Goal: Task Accomplishment & Management: Complete application form

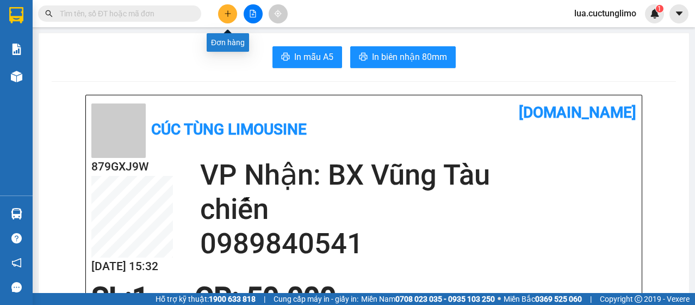
click at [225, 14] on icon "plus" at bounding box center [228, 13] width 6 height 1
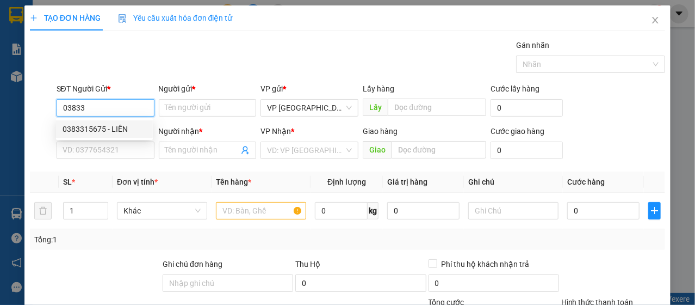
click at [108, 126] on div "0383315675 - LIÊN" at bounding box center [105, 129] width 84 height 12
type input "0383315675"
type input "LIÊN"
type input "0966075378"
type input "thắng"
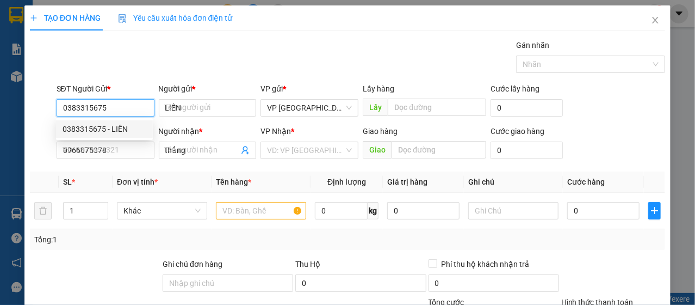
type input "80.000"
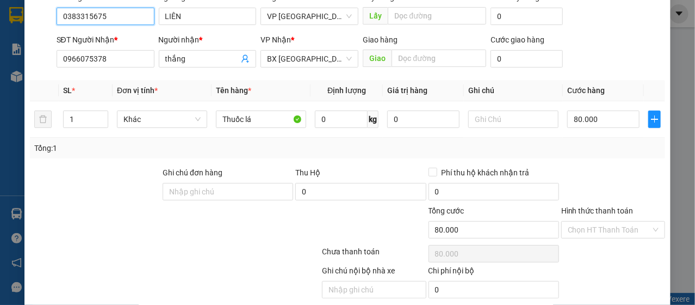
scroll to position [131, 0]
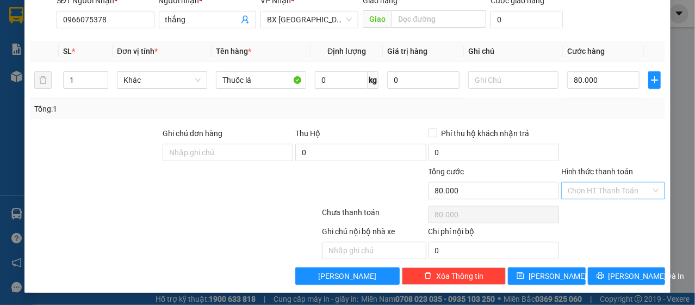
type input "0383315675"
click at [613, 185] on input "Hình thức thanh toán" at bounding box center [609, 190] width 83 height 16
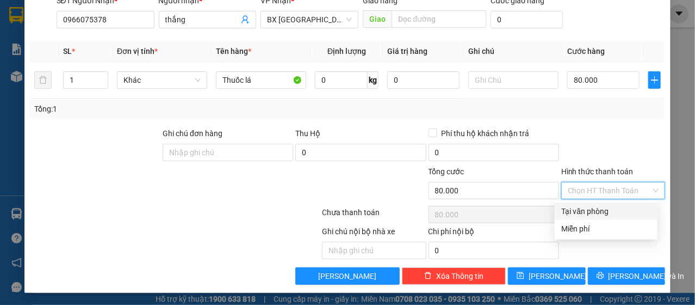
click at [605, 203] on div "Tại văn phòng" at bounding box center [606, 210] width 103 height 17
type input "0"
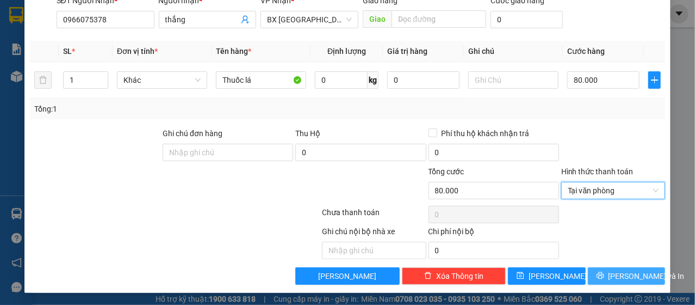
click at [624, 272] on span "[PERSON_NAME] và In" at bounding box center [647, 276] width 76 height 12
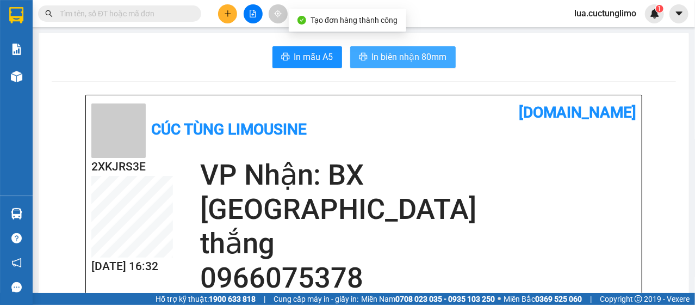
click at [398, 47] on button "In biên nhận 80mm" at bounding box center [403, 57] width 106 height 22
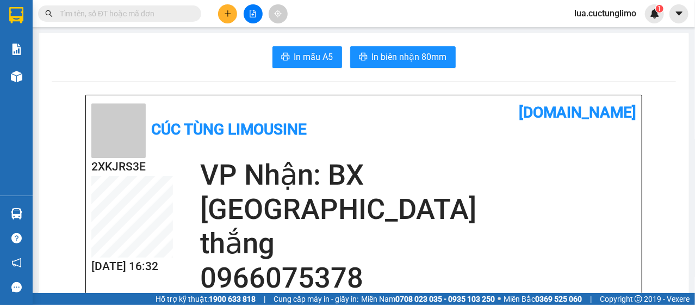
click at [230, 21] on button at bounding box center [227, 13] width 19 height 19
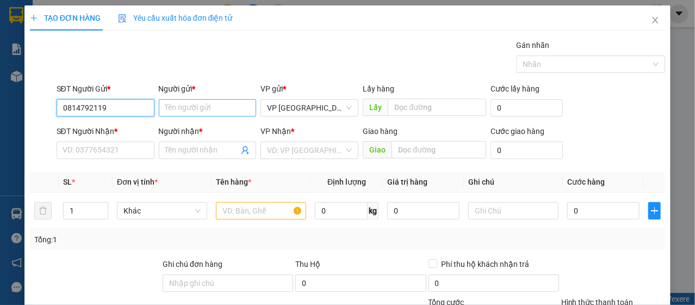
type input "0814792119"
click at [184, 106] on input "Người gửi *" at bounding box center [208, 107] width 98 height 17
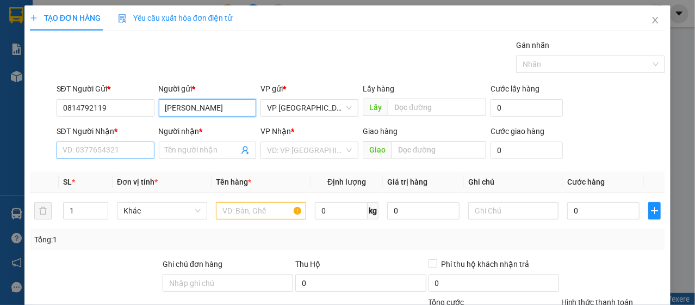
type input "[PERSON_NAME]"
click at [101, 146] on input "SĐT Người Nhận *" at bounding box center [106, 149] width 98 height 17
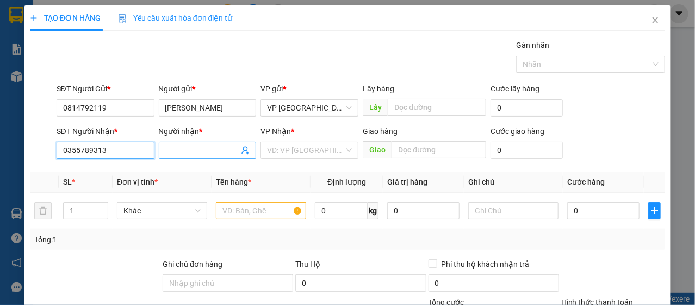
type input "0355789313"
click at [191, 147] on input "Người nhận *" at bounding box center [202, 150] width 74 height 12
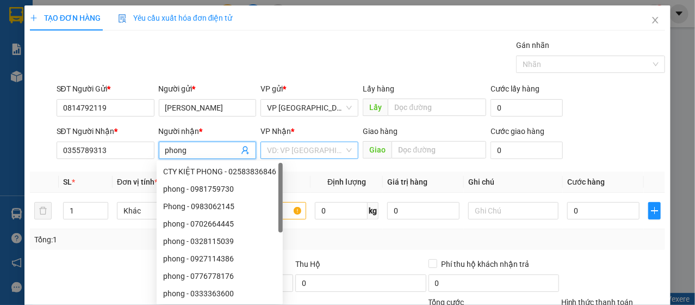
type input "phong"
click at [302, 146] on input "search" at bounding box center [305, 150] width 77 height 16
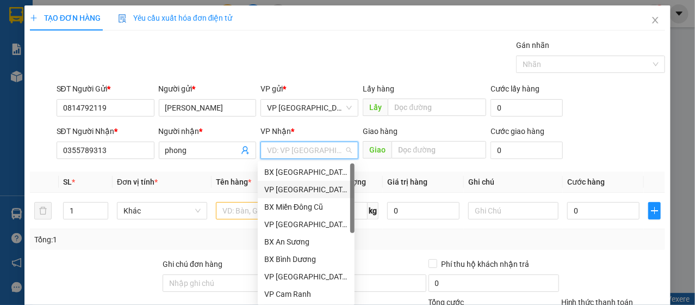
click at [308, 191] on div "VP [GEOGRAPHIC_DATA]" at bounding box center [306, 189] width 84 height 12
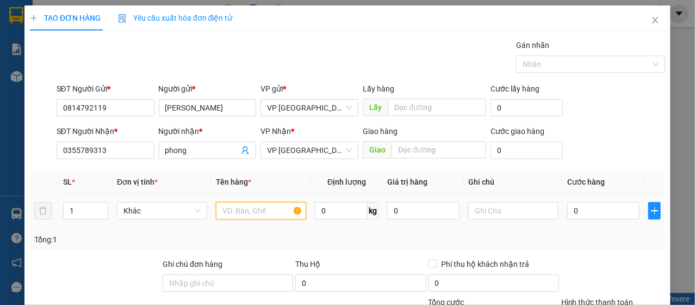
click at [257, 210] on input "text" at bounding box center [261, 210] width 90 height 17
type input "l"
type input "s"
type input "d"
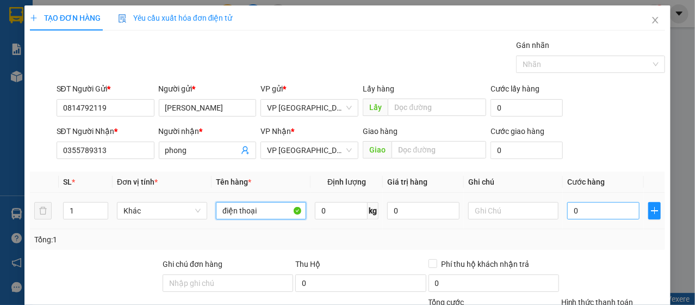
type input "điện thoại"
click at [567, 207] on input "0" at bounding box center [603, 210] width 72 height 17
type input "3"
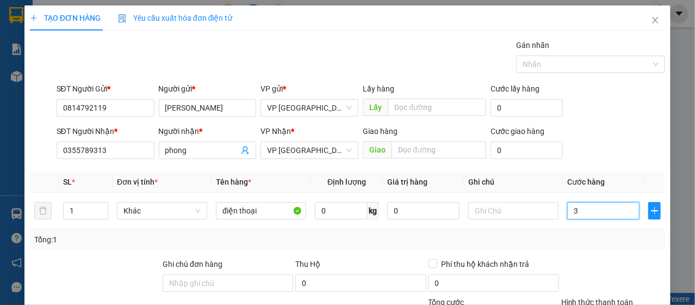
type input "30"
type input "300"
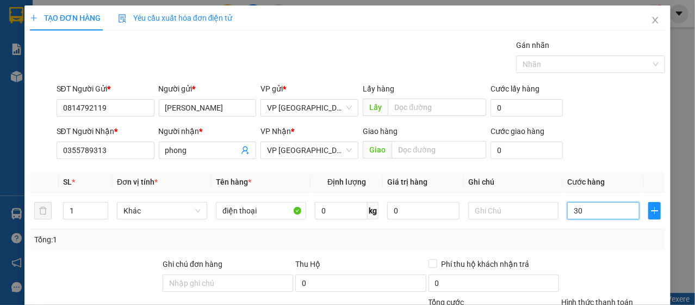
type input "300"
type input "3.000"
type input "30.000"
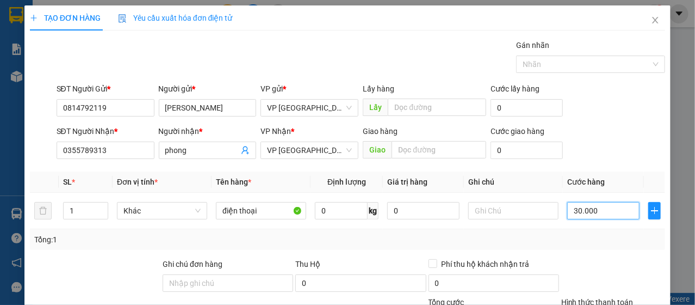
type input "30.000"
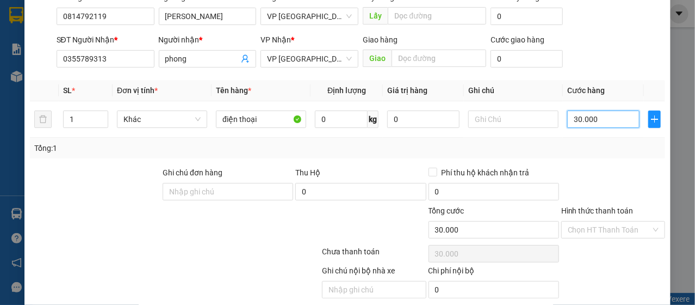
scroll to position [131, 0]
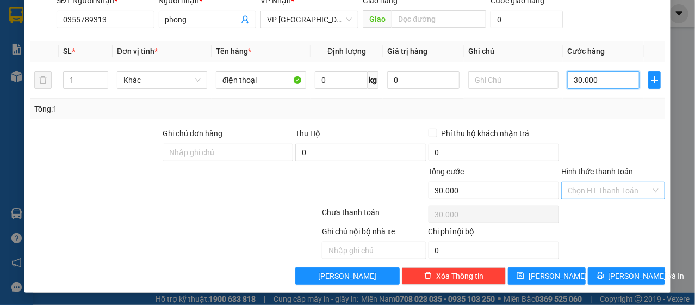
type input "30.000"
click at [611, 190] on input "Hình thức thanh toán" at bounding box center [609, 190] width 83 height 16
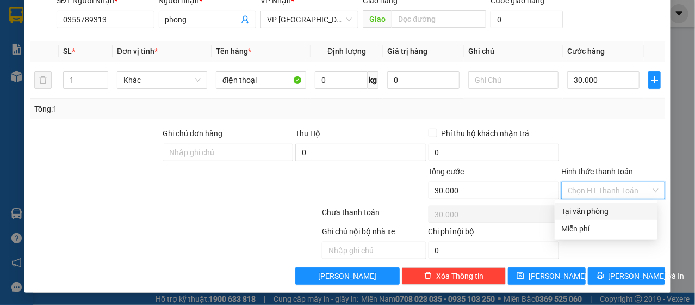
click at [600, 210] on div "Tại văn phòng" at bounding box center [606, 211] width 90 height 12
type input "0"
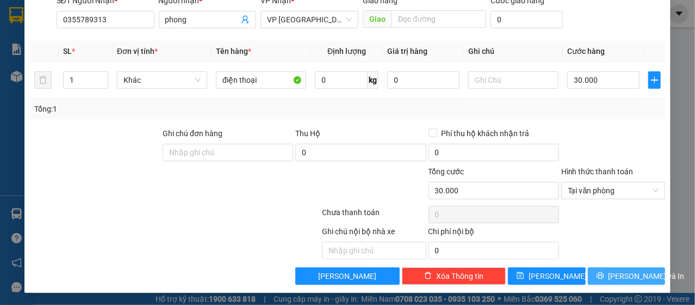
click at [626, 275] on span "[PERSON_NAME] và In" at bounding box center [647, 276] width 76 height 12
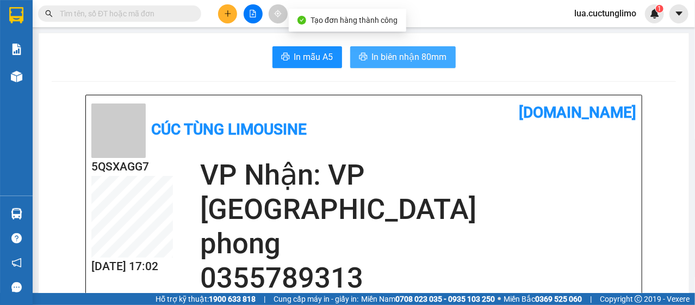
click at [417, 56] on span "In biên nhận 80mm" at bounding box center [409, 57] width 75 height 14
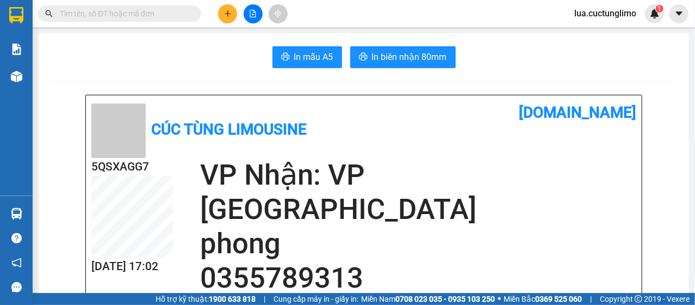
click at [226, 14] on icon "plus" at bounding box center [228, 14] width 8 height 8
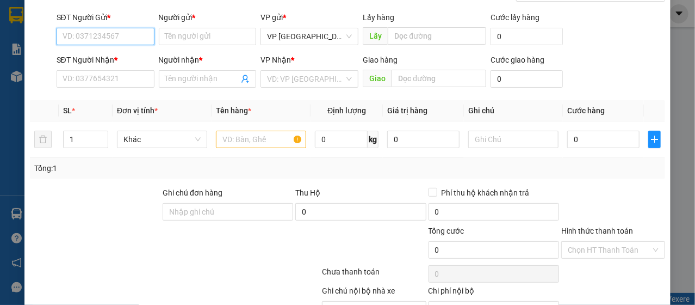
scroll to position [131, 0]
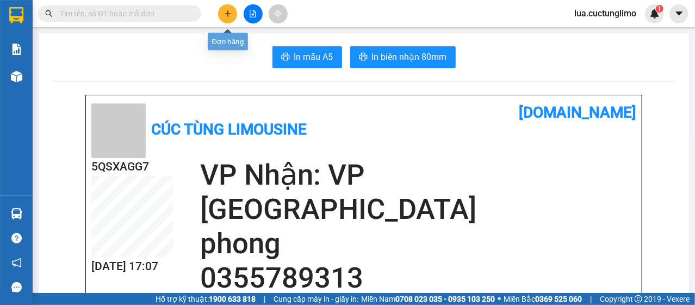
click at [227, 9] on button at bounding box center [227, 13] width 19 height 19
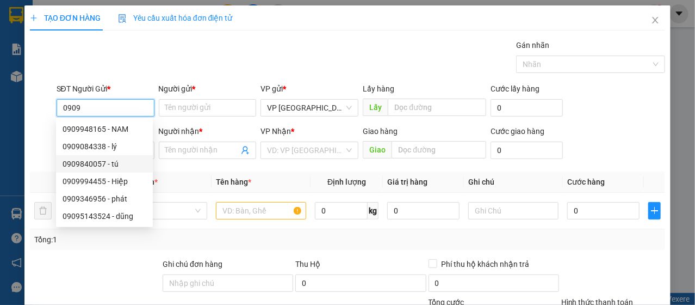
click at [98, 168] on div "0909840057 - tú" at bounding box center [105, 164] width 84 height 12
type input "0909840057"
type input "tú"
type input "0368554670"
type input "đức"
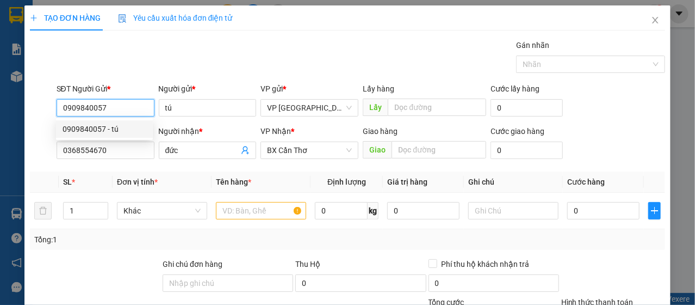
type input "140.000"
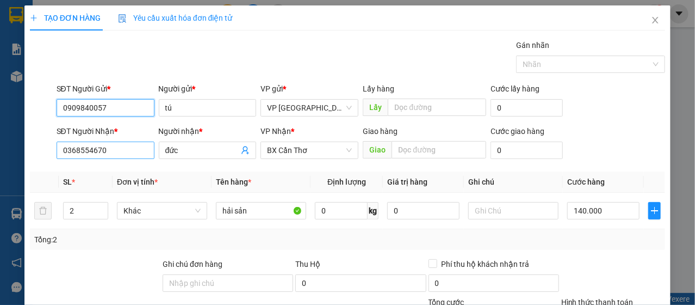
type input "0909840057"
click at [132, 146] on input "0368554670" at bounding box center [106, 149] width 98 height 17
click at [133, 144] on input "0368554670" at bounding box center [106, 149] width 98 height 17
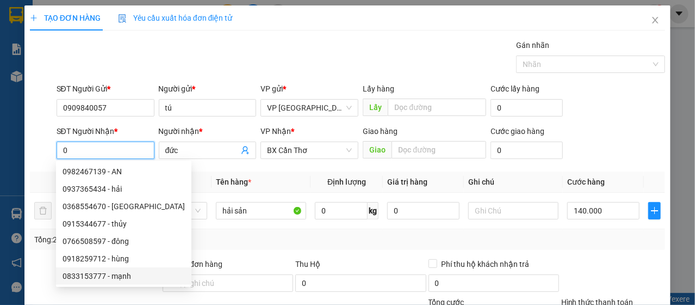
click at [123, 277] on div "0833153777 - mạnh" at bounding box center [124, 276] width 122 height 12
type input "0833153777"
type input "mạnh"
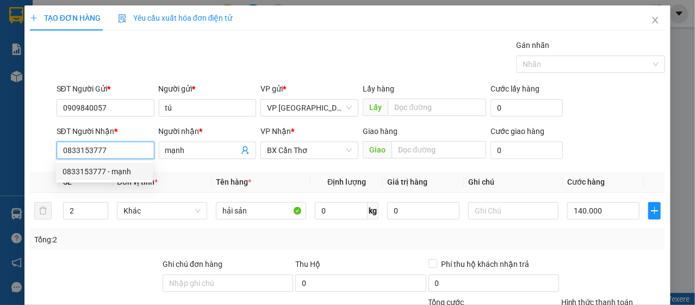
type input "80.000"
type input "0833153777"
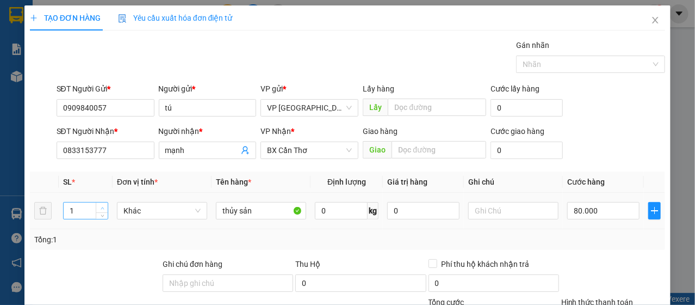
type input "2"
click at [104, 207] on span "up" at bounding box center [102, 208] width 7 height 7
click at [567, 207] on input "80.000" at bounding box center [603, 210] width 72 height 17
type input "1"
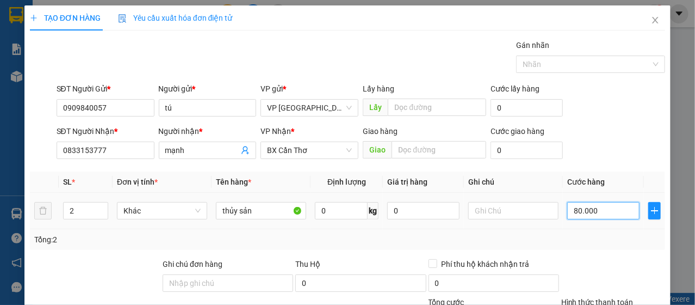
type input "1"
type input "14"
type input "140"
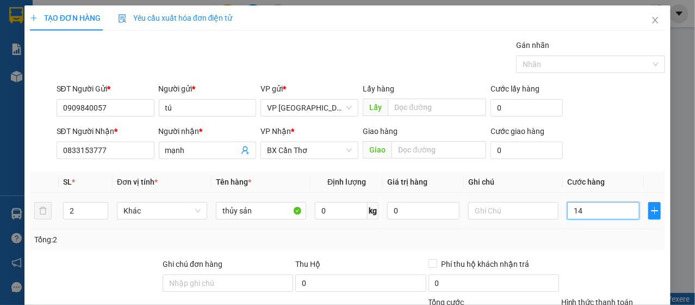
type input "140"
type input "1.400"
type input "14.000"
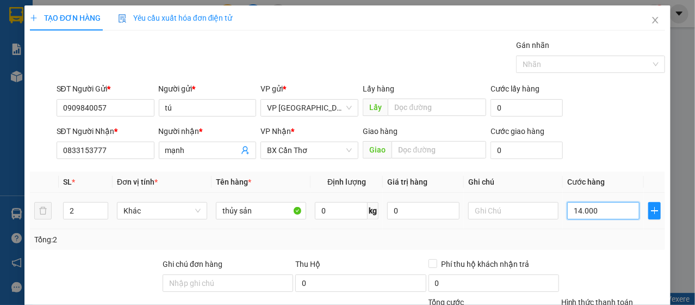
type input "14.000"
type input "140.000"
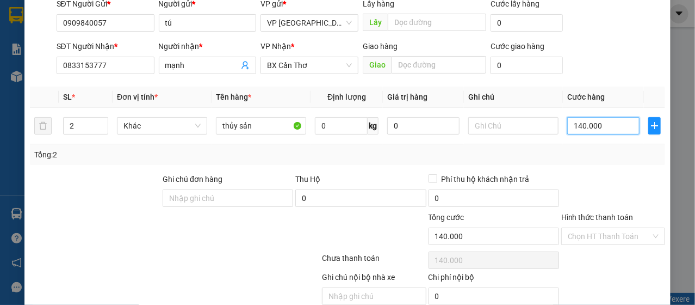
scroll to position [131, 0]
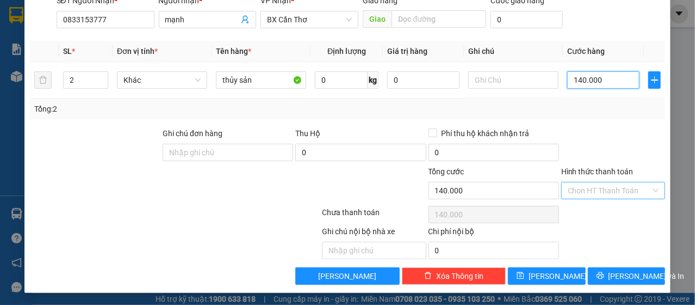
type input "140.000"
click at [598, 188] on input "Hình thức thanh toán" at bounding box center [609, 190] width 83 height 16
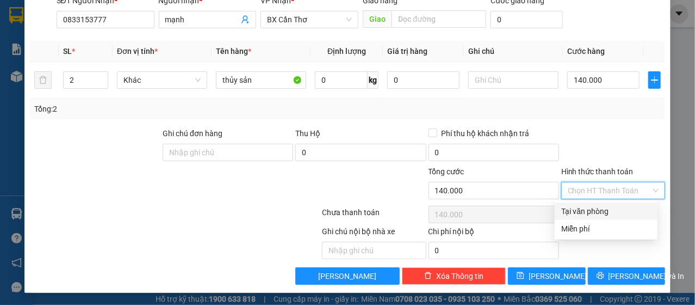
click at [604, 214] on div "Tại văn phòng" at bounding box center [606, 211] width 90 height 12
type input "0"
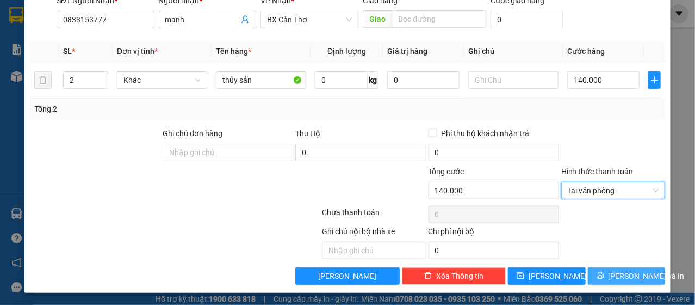
click at [620, 277] on span "[PERSON_NAME] và In" at bounding box center [647, 276] width 76 height 12
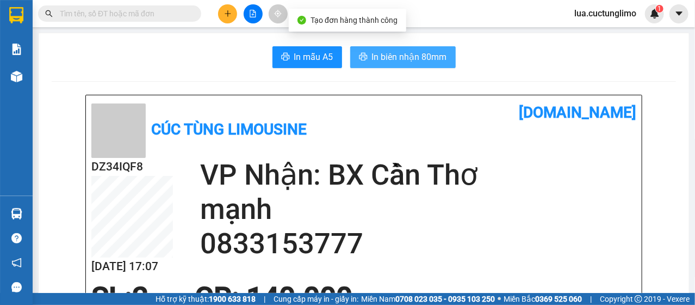
click at [398, 59] on span "In biên nhận 80mm" at bounding box center [409, 57] width 75 height 14
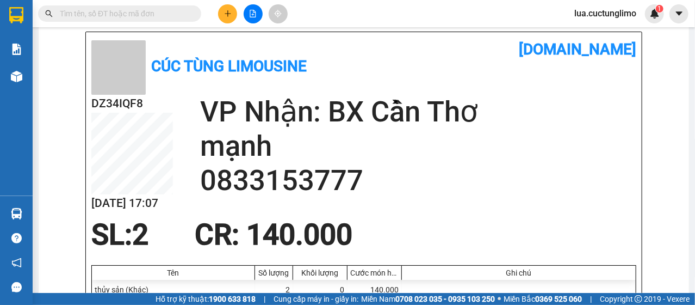
scroll to position [163, 0]
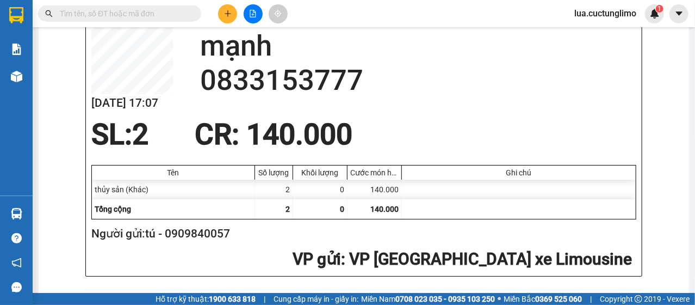
click at [264, 76] on h2 "0833153777" at bounding box center [418, 80] width 436 height 34
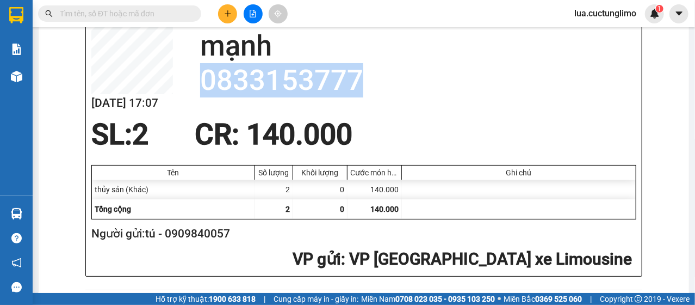
click at [264, 76] on h2 "0833153777" at bounding box center [418, 80] width 436 height 34
copy h2 "0833153777"
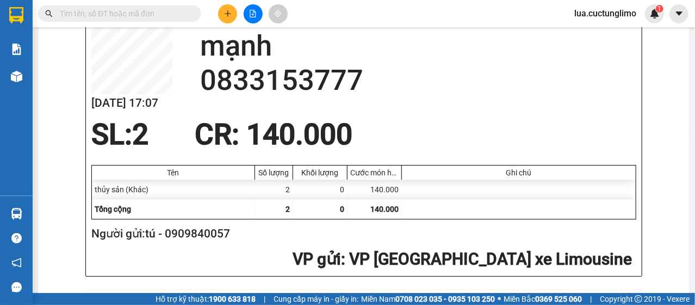
click at [215, 9] on div at bounding box center [253, 13] width 82 height 19
click at [225, 11] on icon "plus" at bounding box center [228, 14] width 8 height 8
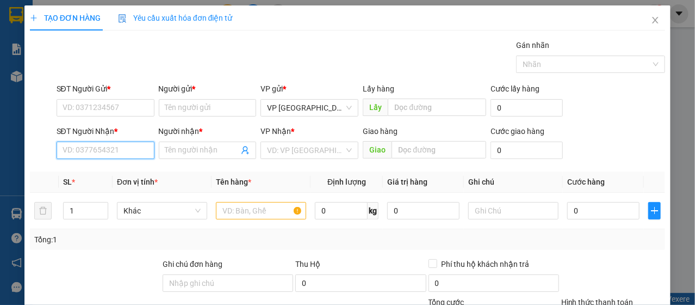
click at [124, 146] on input "SĐT Người Nhận *" at bounding box center [106, 149] width 98 height 17
paste input "0833153777"
type input "0833153777"
click at [194, 152] on input "Người nhận *" at bounding box center [202, 150] width 74 height 12
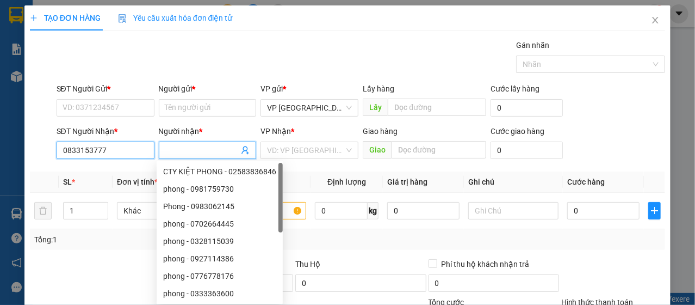
click at [128, 151] on input "0833153777" at bounding box center [106, 149] width 98 height 17
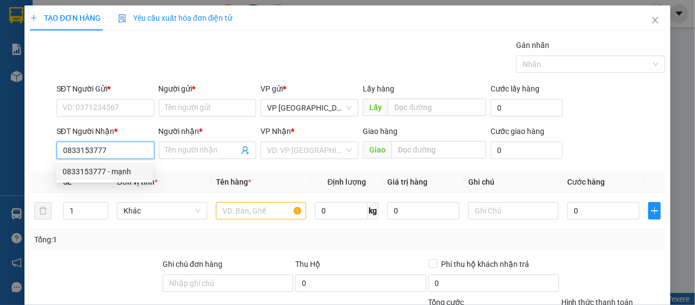
click at [132, 171] on div "0833153777 - mạnh" at bounding box center [105, 171] width 84 height 12
type input "mạnh"
type input "140.000"
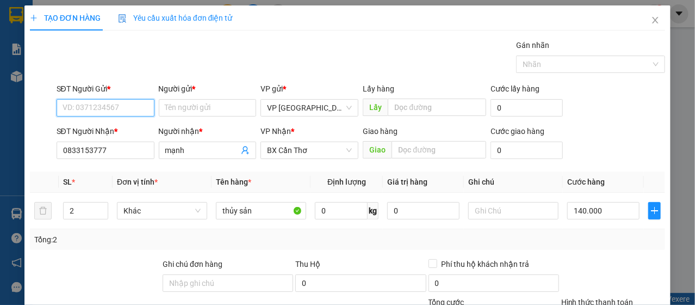
click at [125, 104] on input "SĐT Người Gửi *" at bounding box center [106, 107] width 98 height 17
click at [127, 128] on div "0909840057 - tú" at bounding box center [105, 129] width 84 height 12
type input "0909840057"
type input "tú"
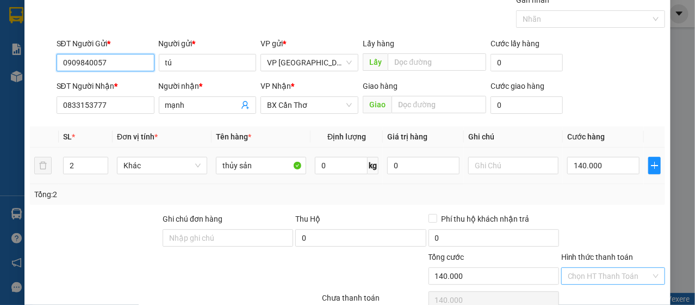
scroll to position [131, 0]
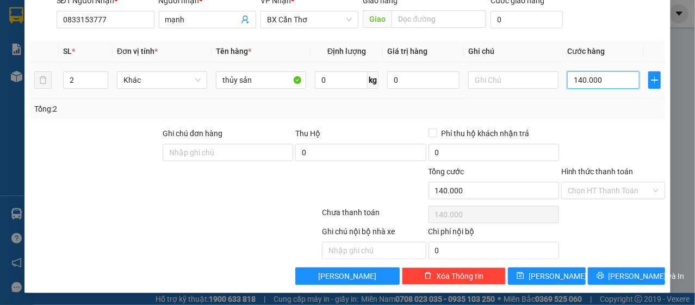
click at [599, 79] on input "140.000" at bounding box center [603, 79] width 72 height 17
type input "1"
type input "16"
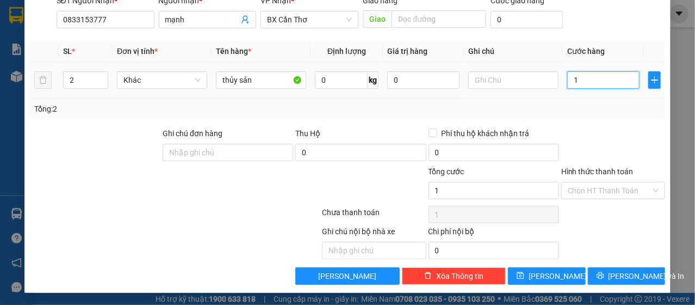
type input "16"
type input "160"
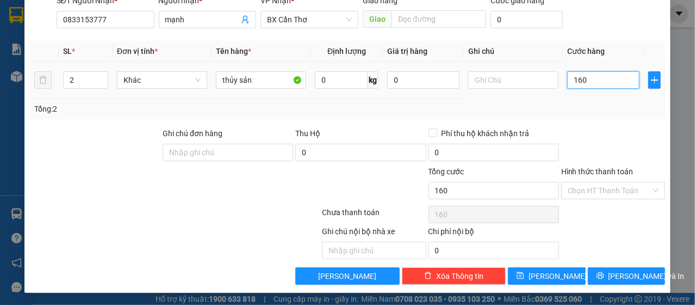
type input "1.600"
type input "16.000"
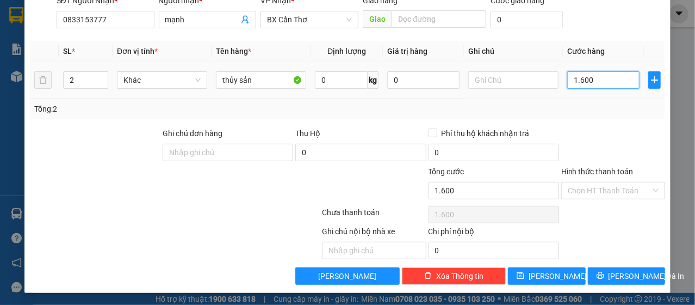
type input "16.000"
type input "160.000"
click at [617, 189] on input "Hình thức thanh toán" at bounding box center [609, 190] width 83 height 16
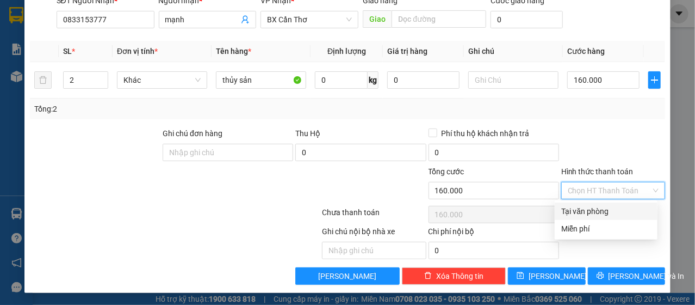
click at [611, 206] on div "Tại văn phòng" at bounding box center [606, 211] width 90 height 12
type input "0"
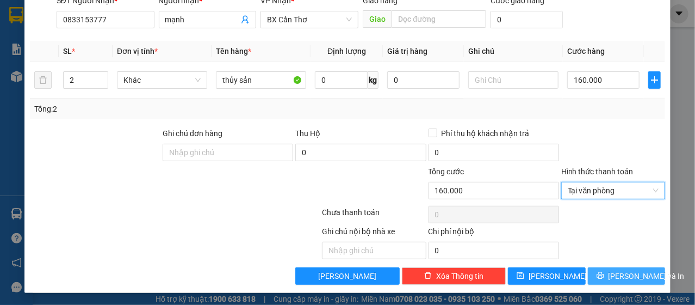
click at [638, 273] on span "[PERSON_NAME] và In" at bounding box center [647, 276] width 76 height 12
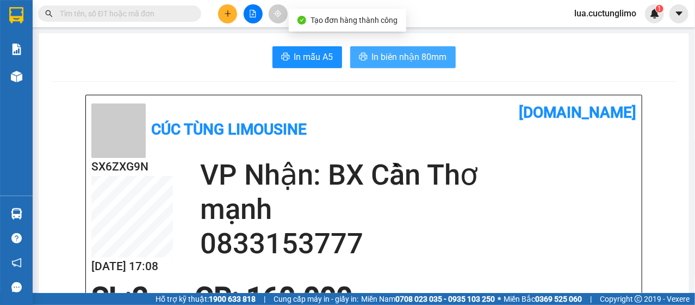
click at [409, 59] on span "In biên nhận 80mm" at bounding box center [409, 57] width 75 height 14
click at [395, 54] on span "In biên nhận 80mm" at bounding box center [409, 57] width 75 height 14
click at [442, 63] on span "In biên nhận 80mm" at bounding box center [409, 57] width 75 height 14
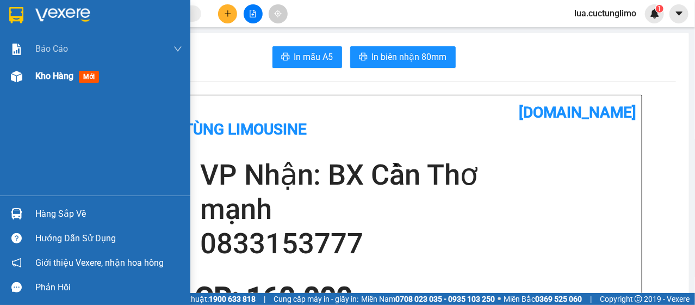
click at [71, 83] on div "Kho hàng mới" at bounding box center [69, 76] width 68 height 14
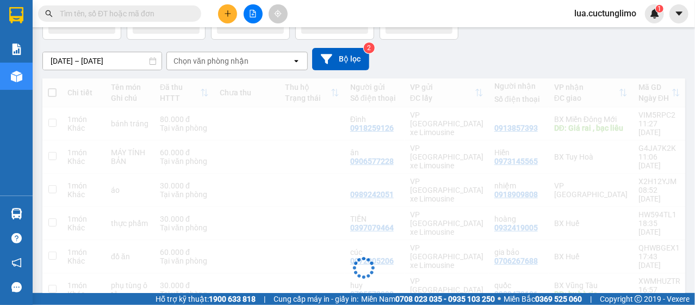
scroll to position [54, 0]
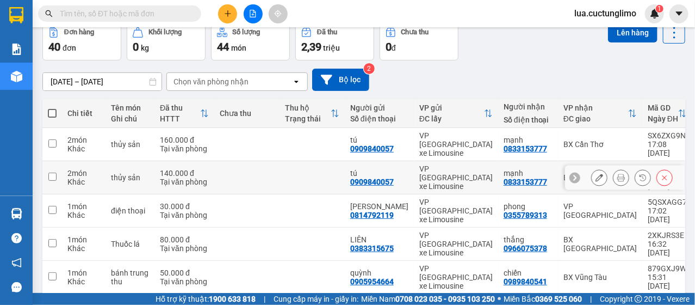
click at [471, 164] on div "VP [GEOGRAPHIC_DATA] xe Limousine" at bounding box center [455, 177] width 73 height 26
checkbox input "true"
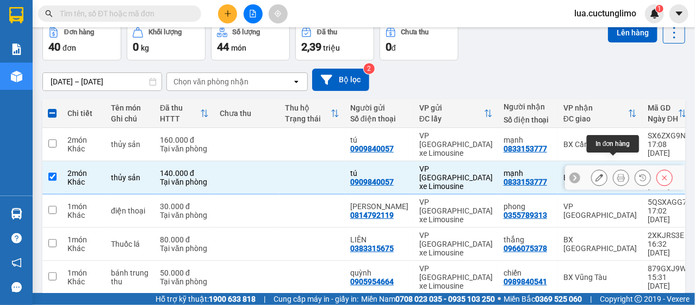
click at [614, 168] on button at bounding box center [621, 177] width 15 height 19
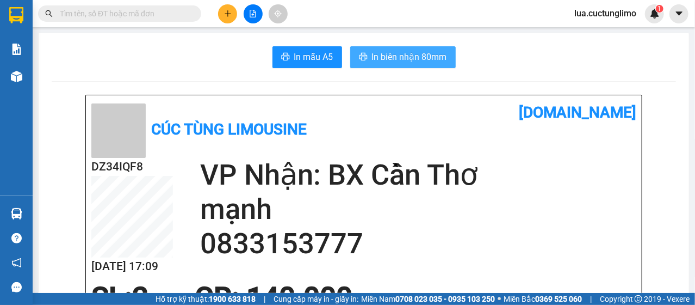
click at [420, 66] on button "In biên nhận 80mm" at bounding box center [403, 57] width 106 height 22
